Goal: Transaction & Acquisition: Purchase product/service

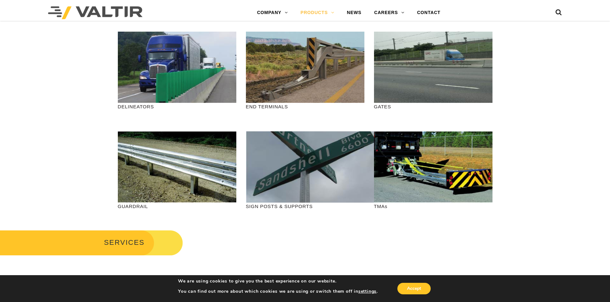
scroll to position [160, 0]
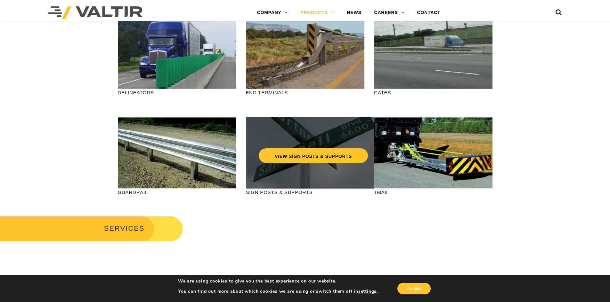
click at [295, 172] on div "VIEW SIGN POSTS & SUPPORTS" at bounding box center [313, 152] width 135 height 71
click at [312, 155] on link "VIEW SIGN POSTS & SUPPORTS" at bounding box center [313, 156] width 109 height 15
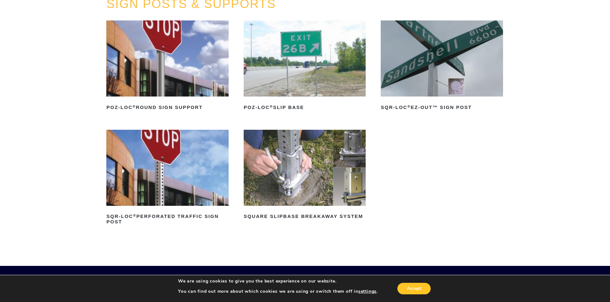
scroll to position [64, 0]
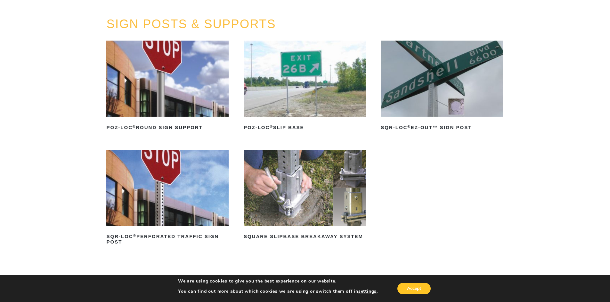
click at [464, 92] on img at bounding box center [442, 79] width 122 height 76
click at [300, 194] on img at bounding box center [305, 188] width 122 height 76
